Goal: Task Accomplishment & Management: Use online tool/utility

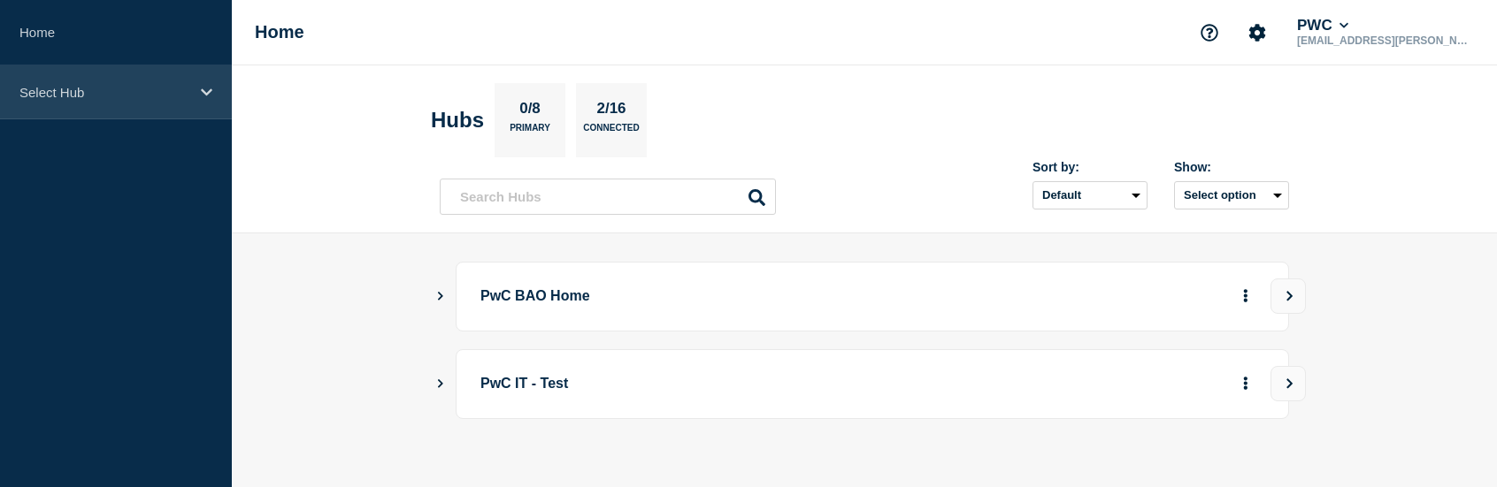
click at [81, 96] on p "Select Hub" at bounding box center [104, 92] width 170 height 15
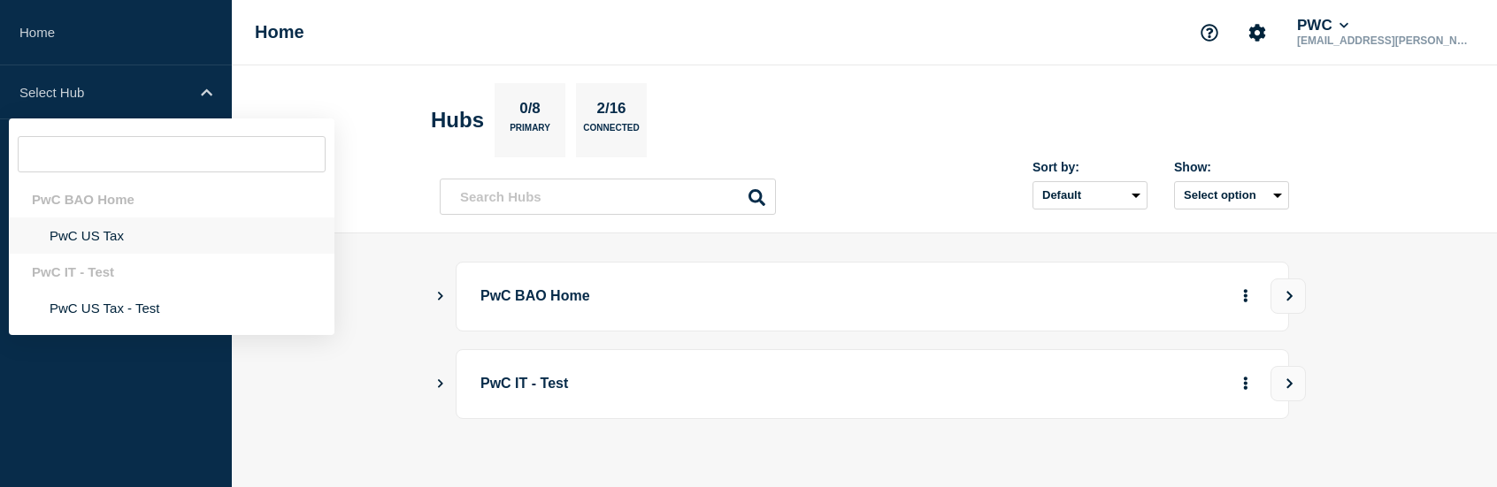
click at [109, 235] on li "PwC US Tax" at bounding box center [172, 236] width 326 height 36
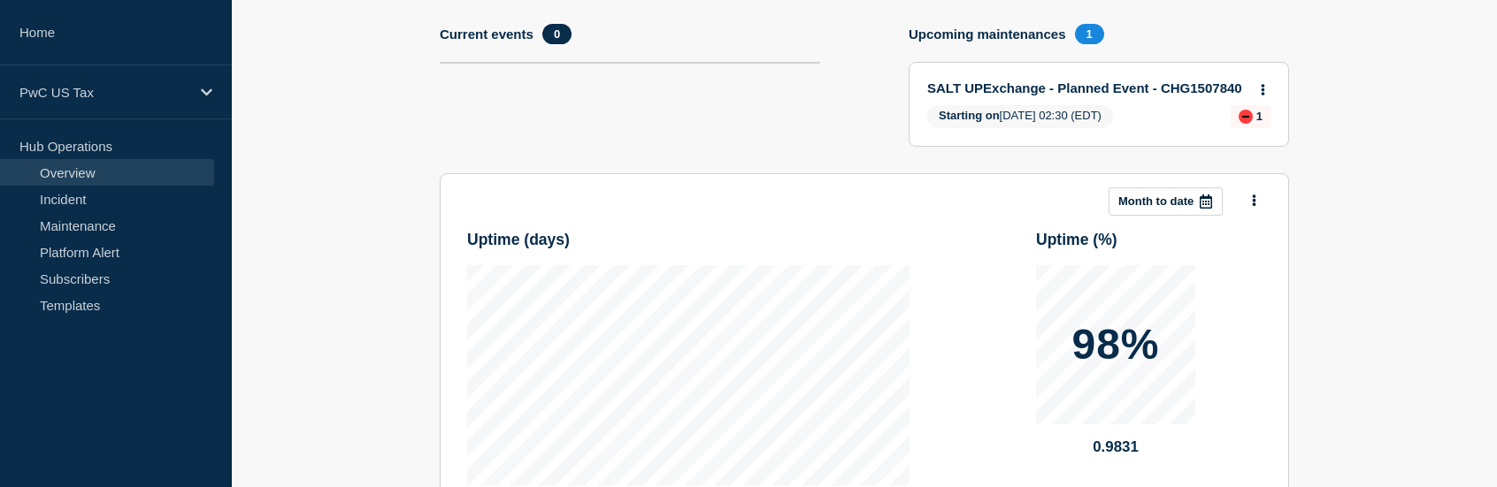
scroll to position [88, 0]
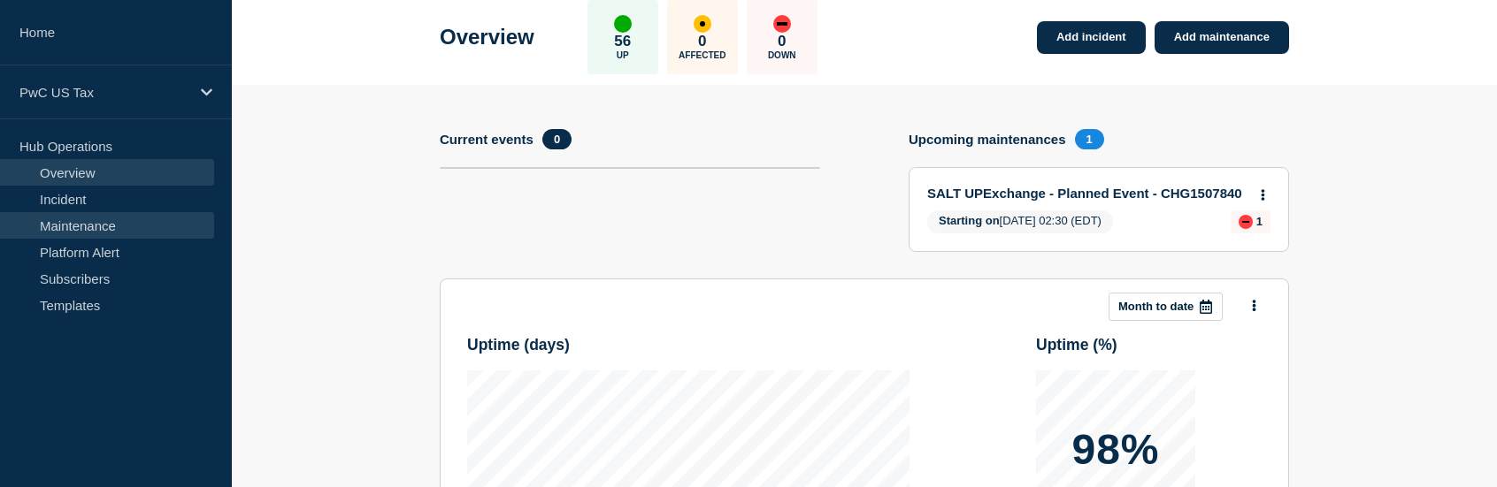
click at [114, 229] on link "Maintenance" at bounding box center [107, 225] width 214 height 27
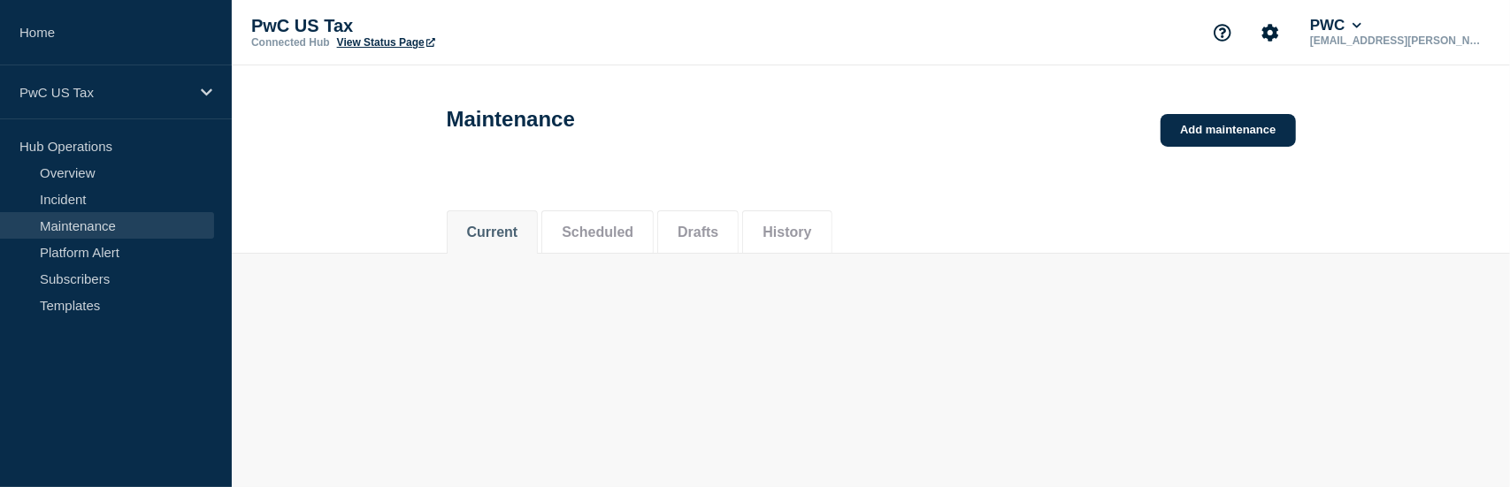
click at [1219, 37] on div "PwC US Tax Connected Hub View Status Page PWC [EMAIL_ADDRESS][PERSON_NAME][DOMA…" at bounding box center [871, 32] width 1278 height 65
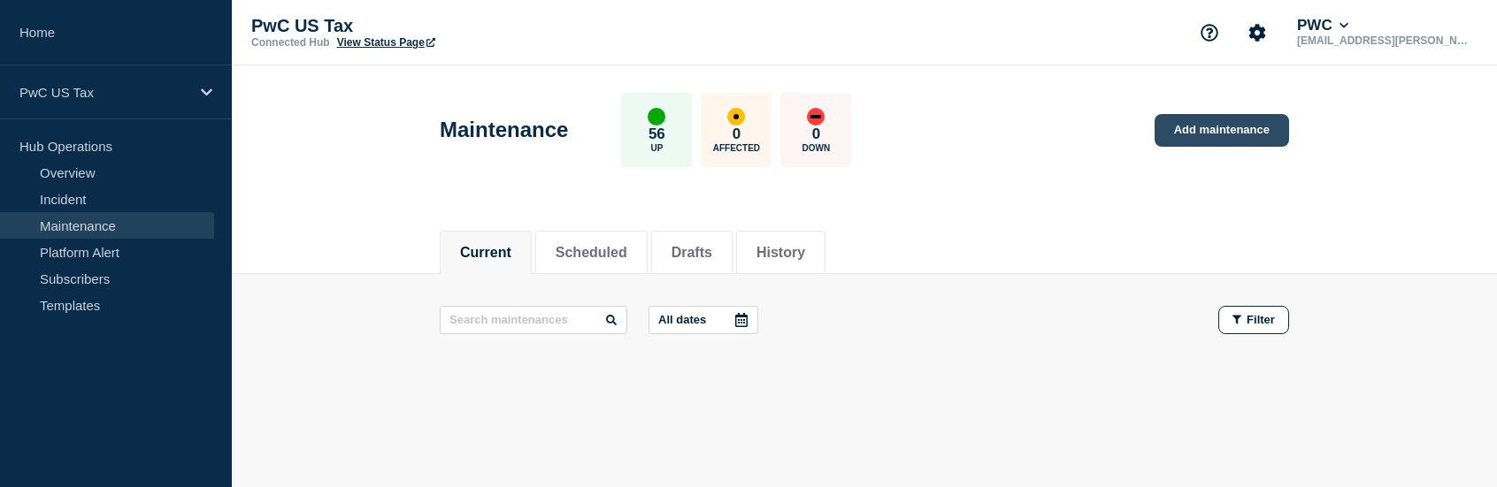
click at [1219, 135] on link "Add maintenance" at bounding box center [1221, 130] width 134 height 33
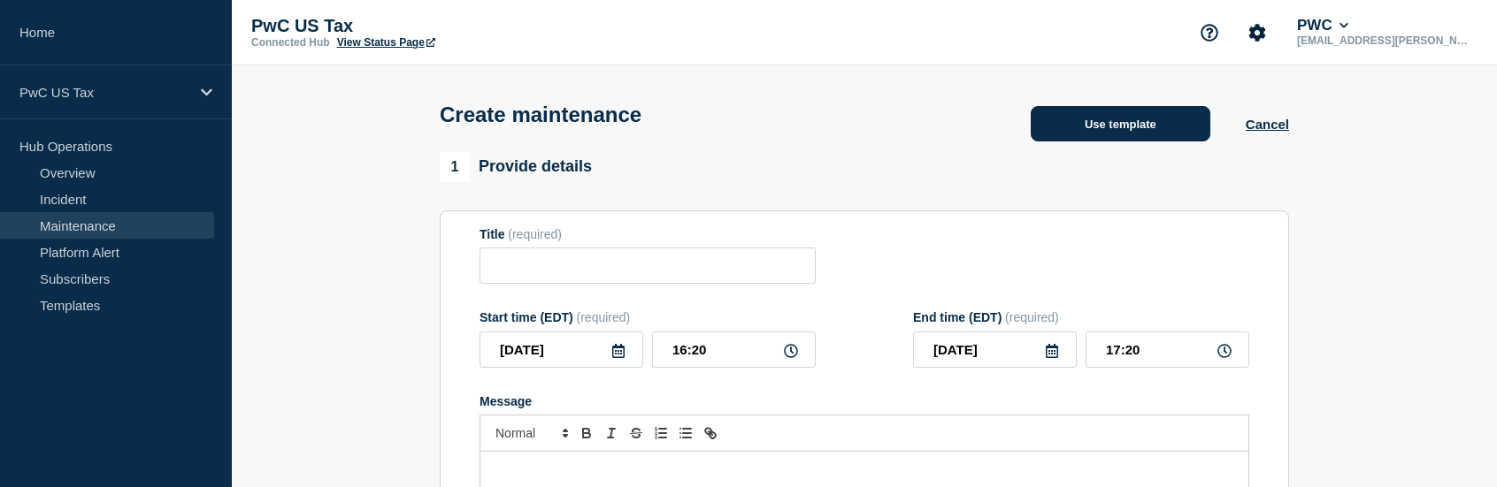
click at [1109, 115] on button "Use template" at bounding box center [1121, 123] width 180 height 35
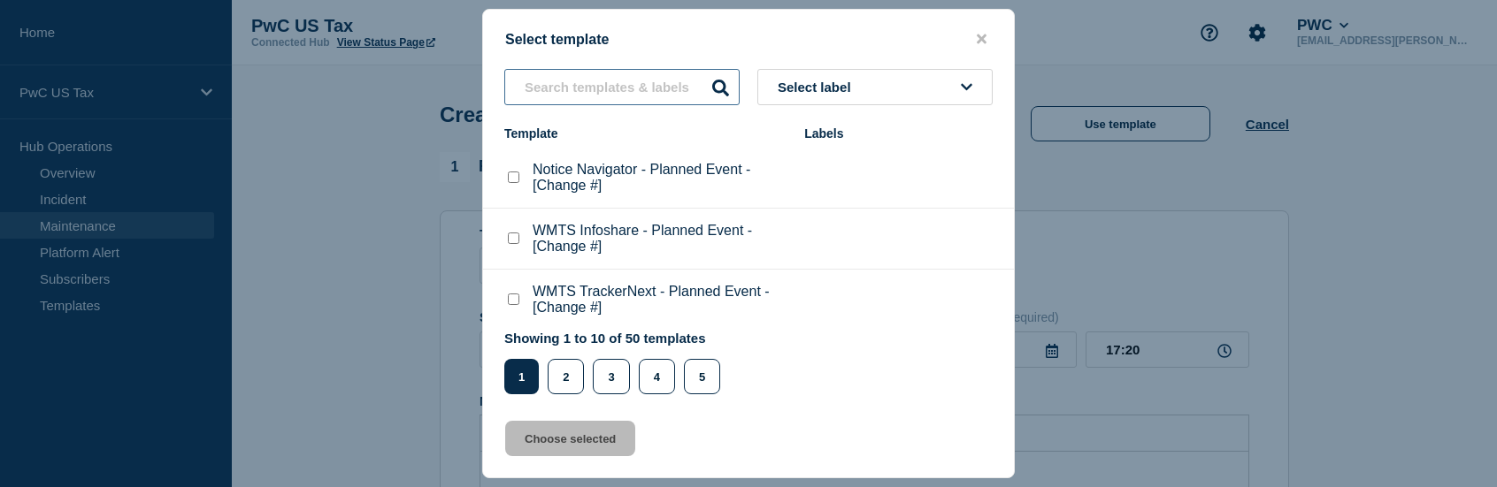
click at [624, 82] on input "text" at bounding box center [621, 87] width 235 height 36
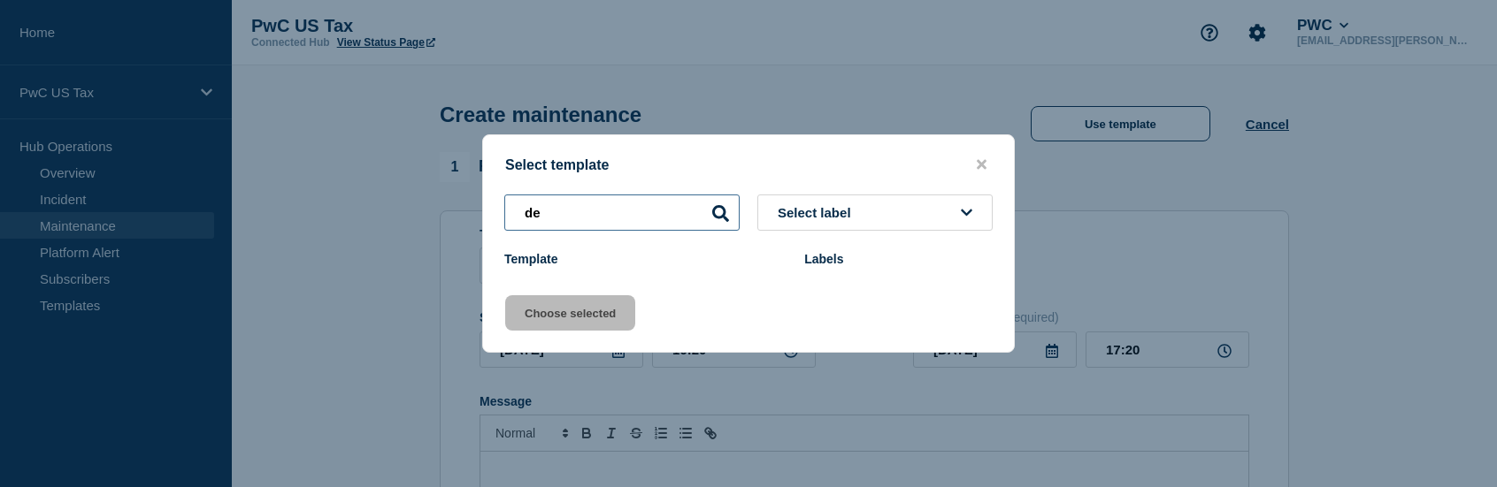
type input "d"
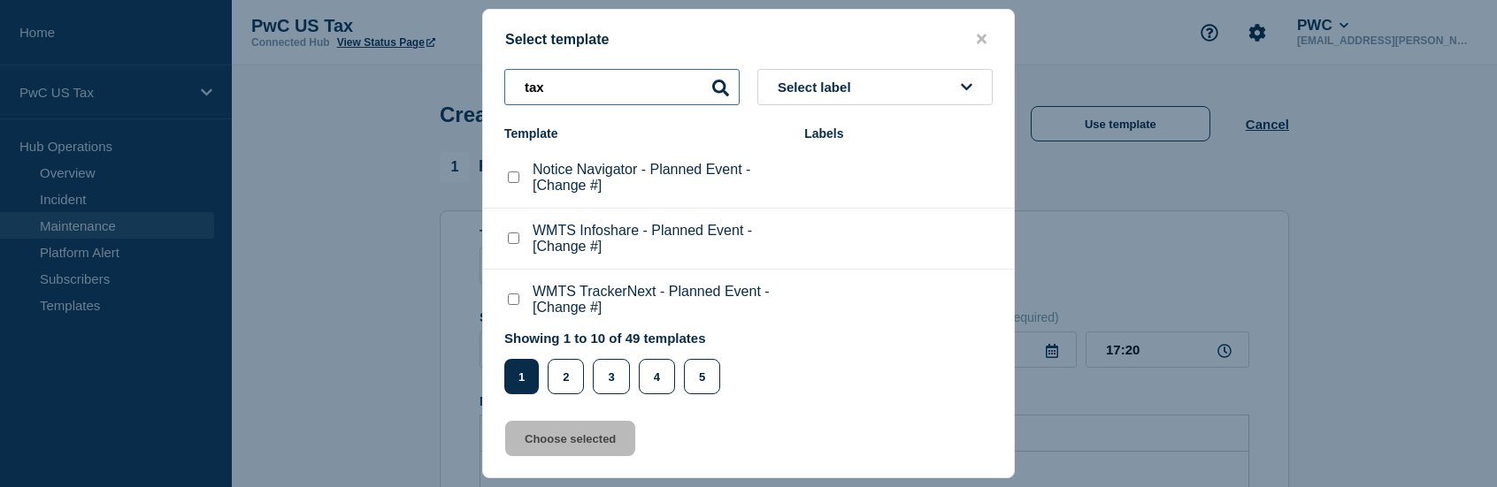
type input "tax"
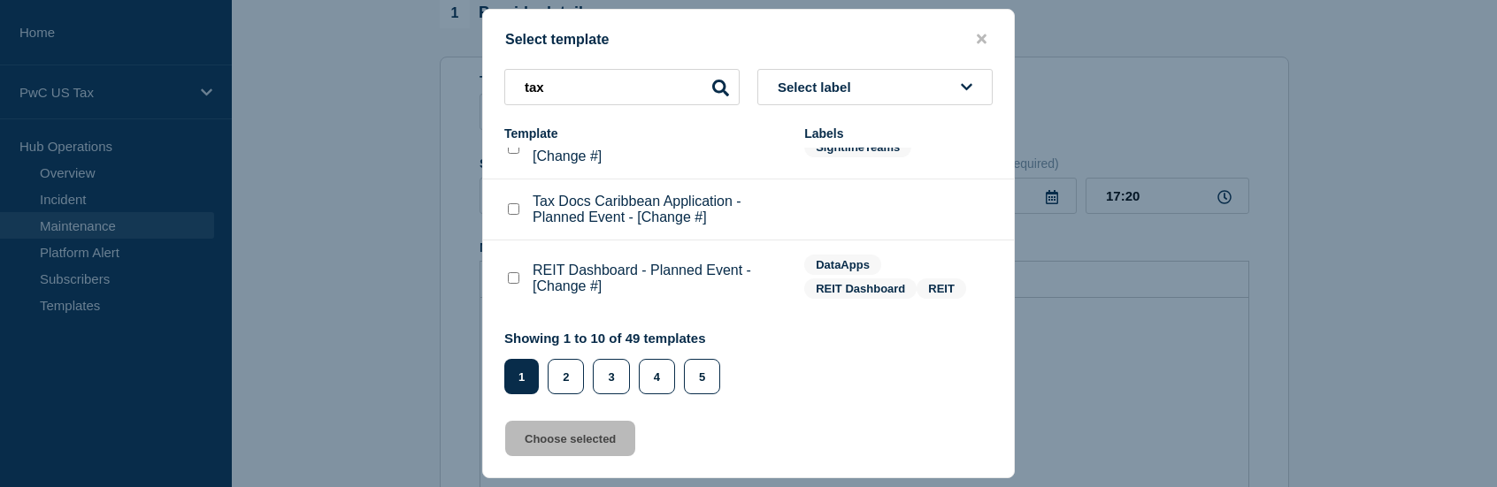
scroll to position [177, 0]
click at [554, 374] on button "2" at bounding box center [566, 376] width 36 height 35
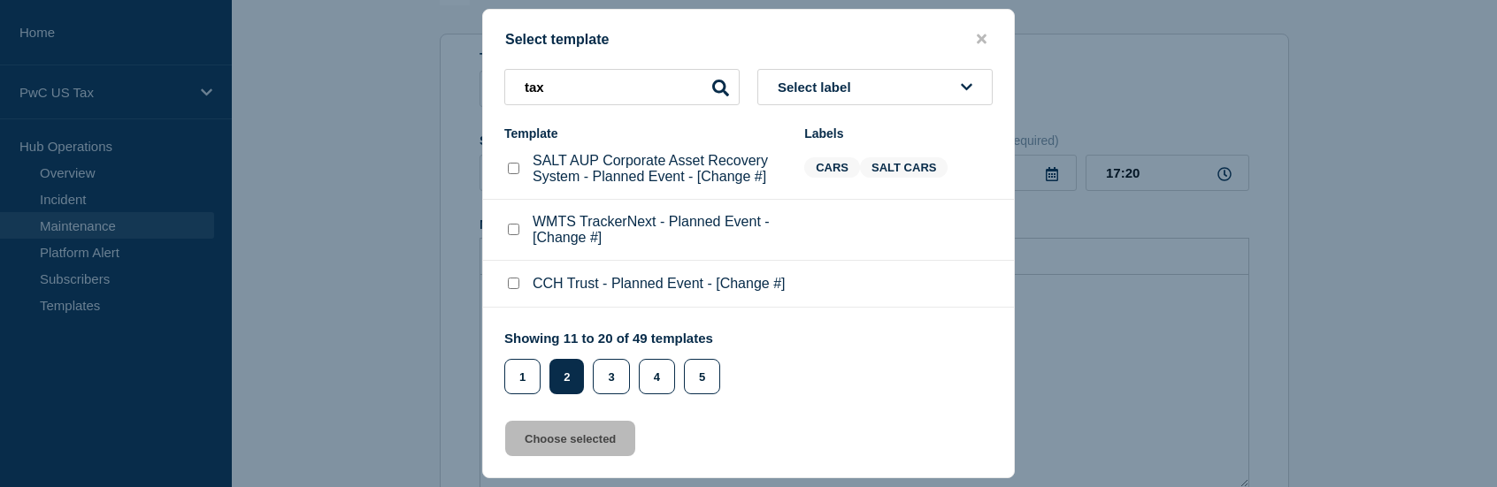
scroll to position [0, 0]
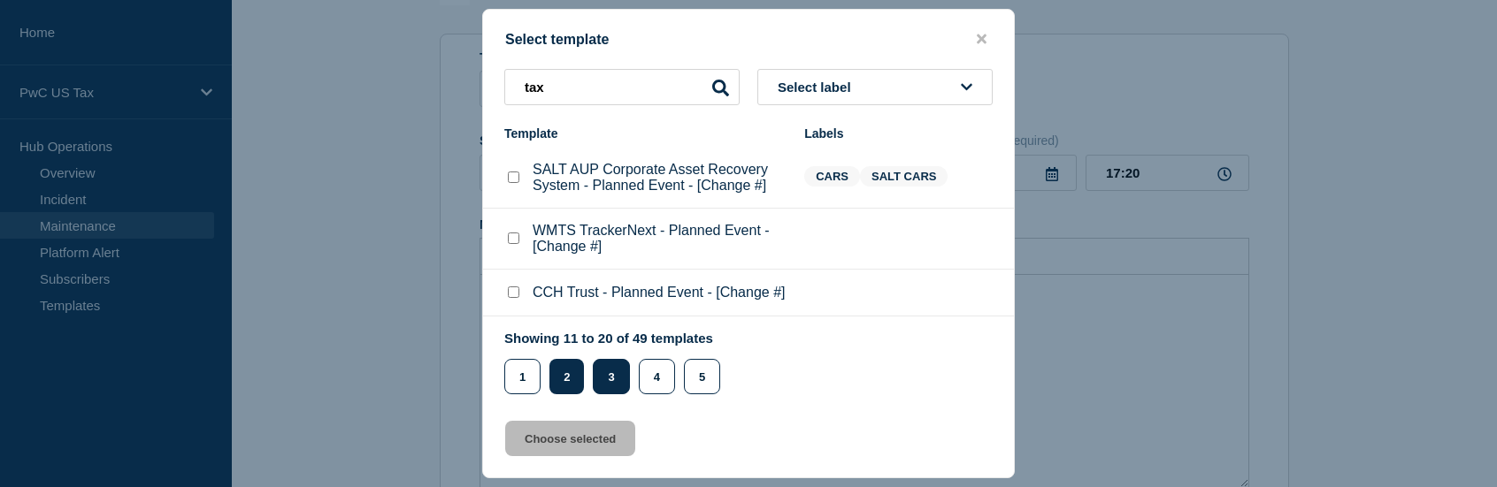
click at [614, 377] on button "3" at bounding box center [611, 376] width 36 height 35
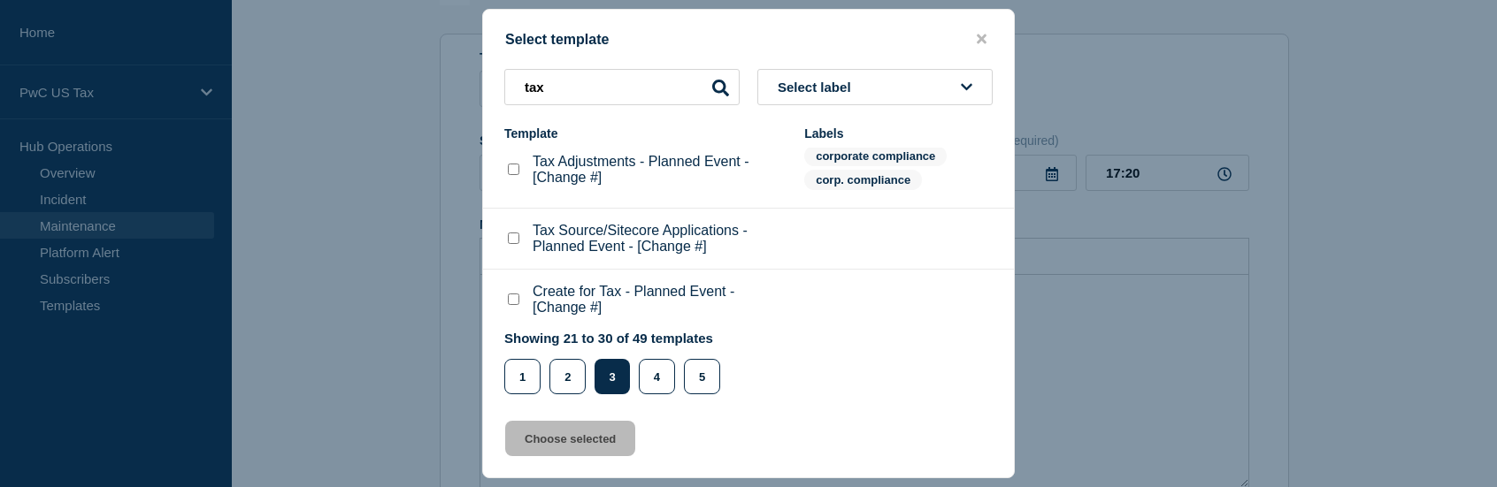
scroll to position [471, 0]
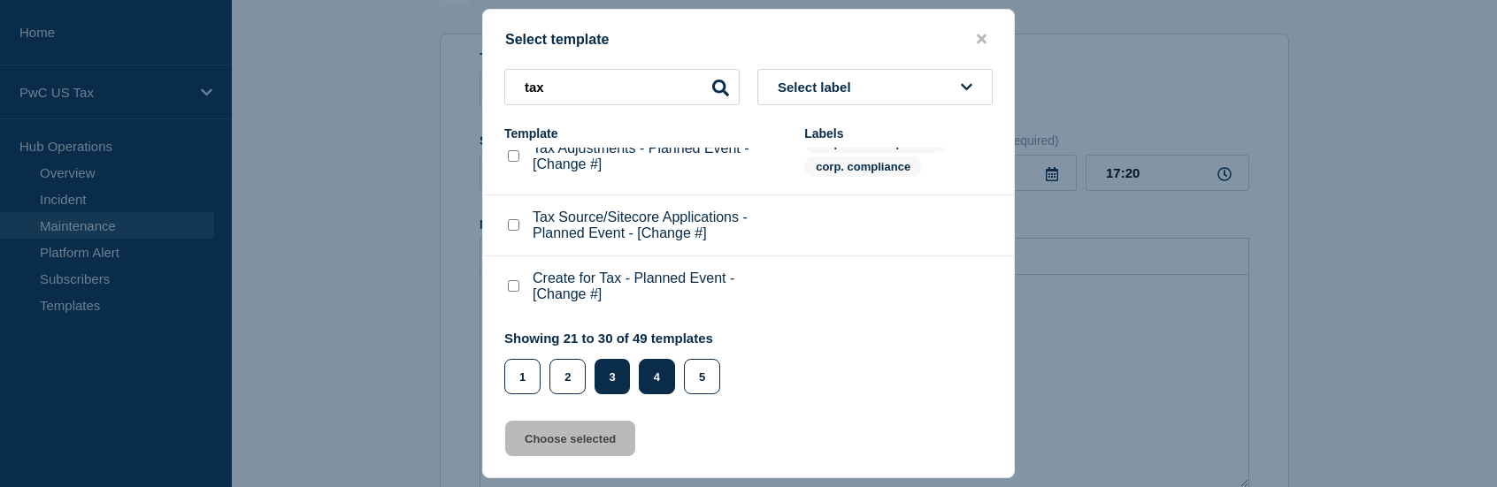
click at [655, 381] on button "4" at bounding box center [657, 376] width 36 height 35
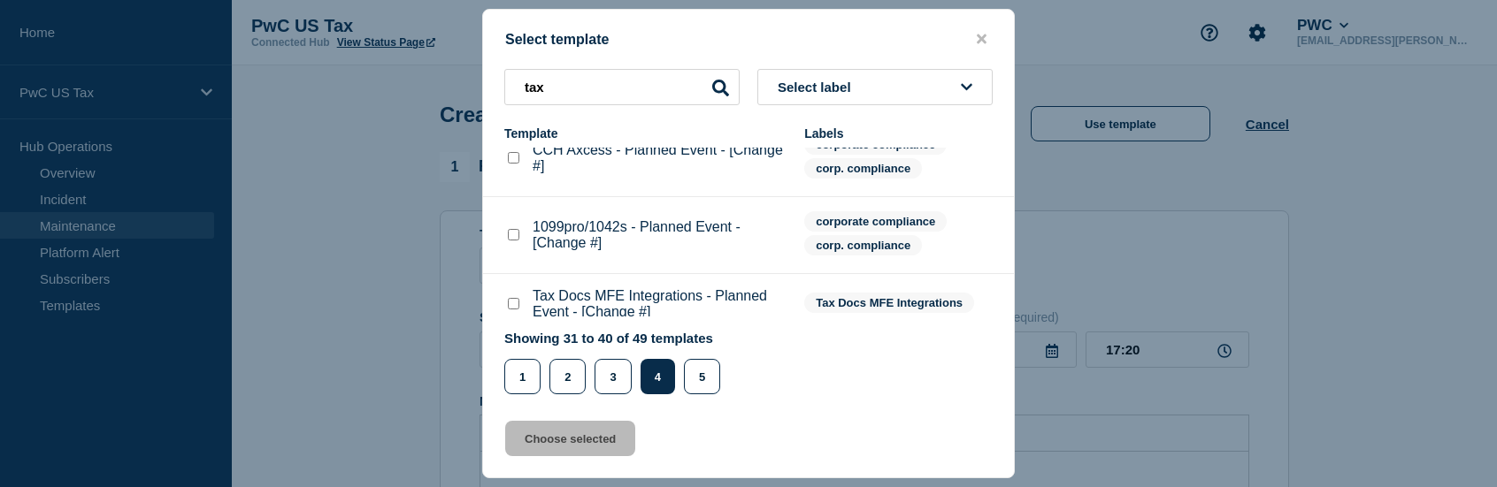
scroll to position [541, 0]
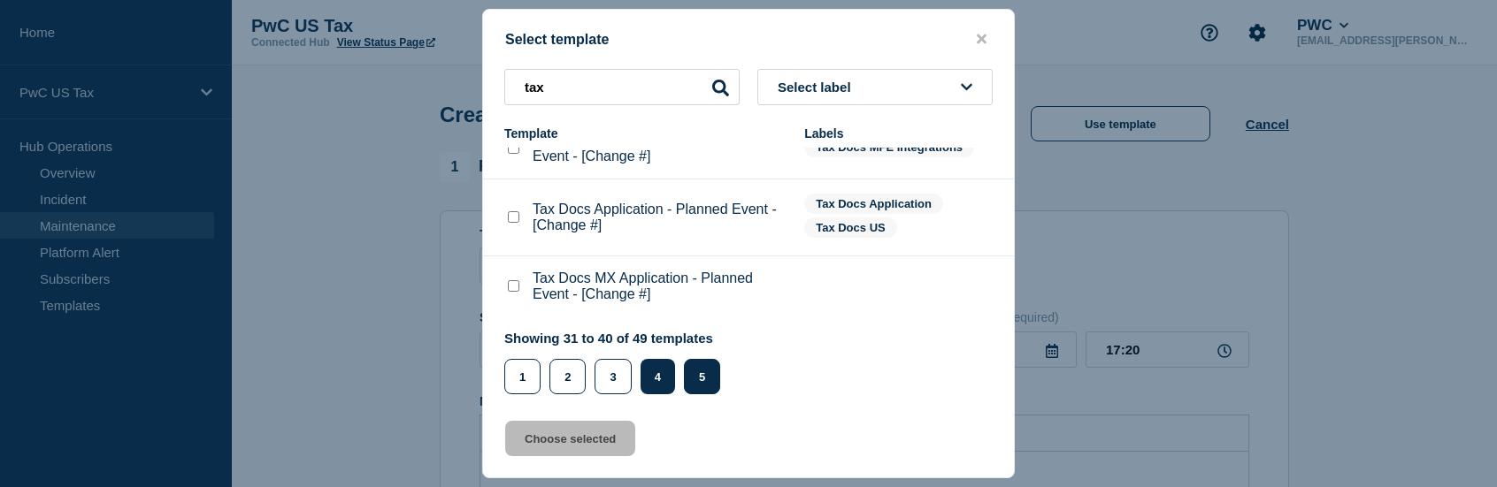
click at [702, 387] on button "5" at bounding box center [702, 376] width 36 height 35
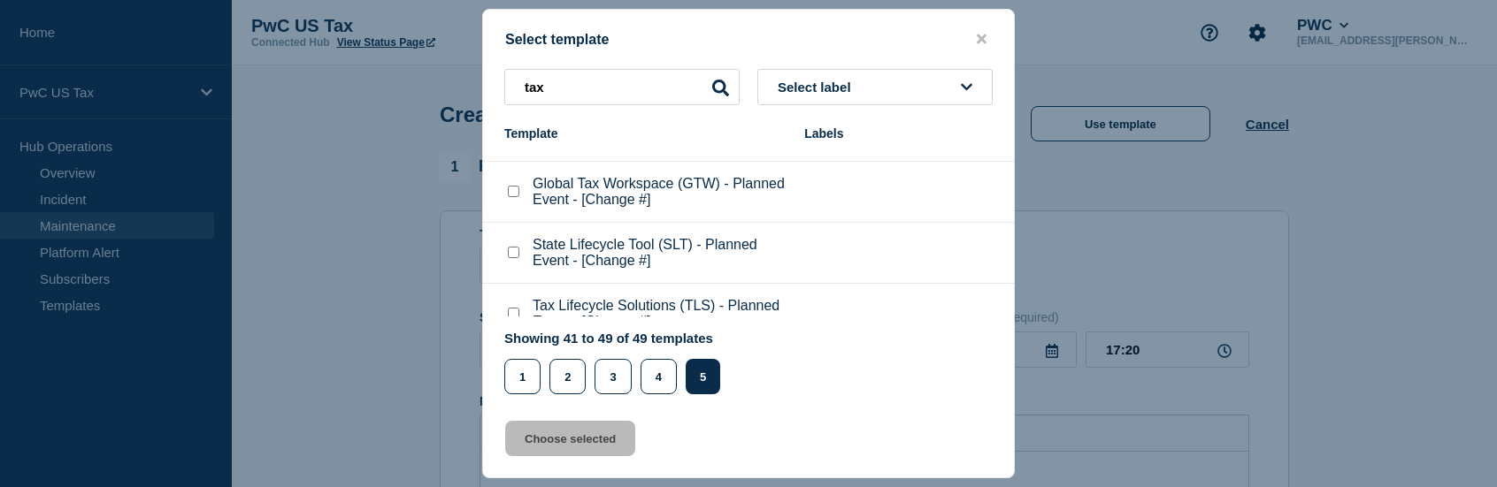
scroll to position [379, 0]
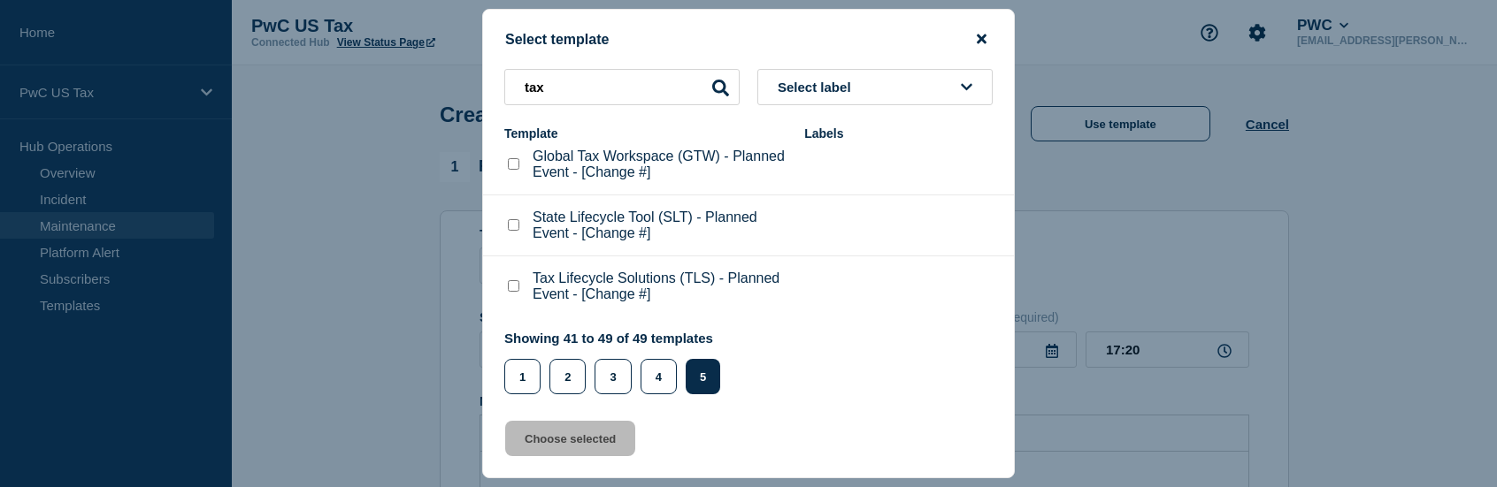
click at [984, 43] on icon "close button" at bounding box center [982, 39] width 10 height 14
